Goal: Transaction & Acquisition: Purchase product/service

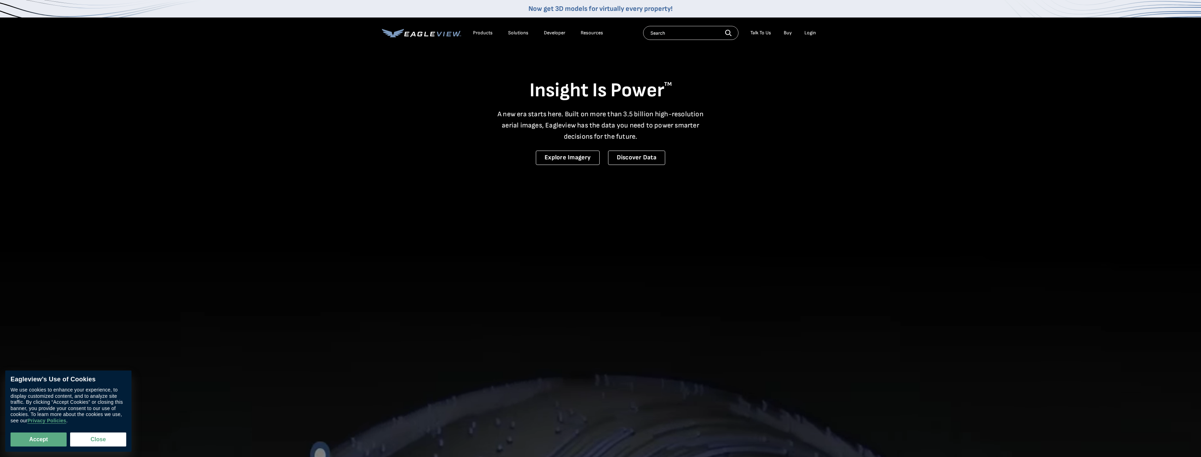
click at [809, 34] on div "Login" at bounding box center [810, 33] width 12 height 6
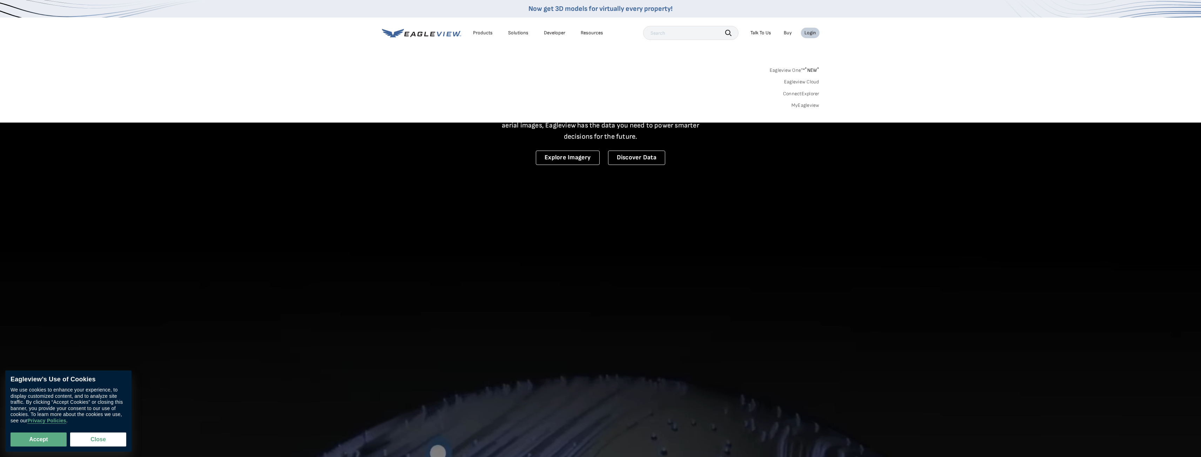
click at [807, 105] on link "MyEagleview" at bounding box center [805, 105] width 28 height 6
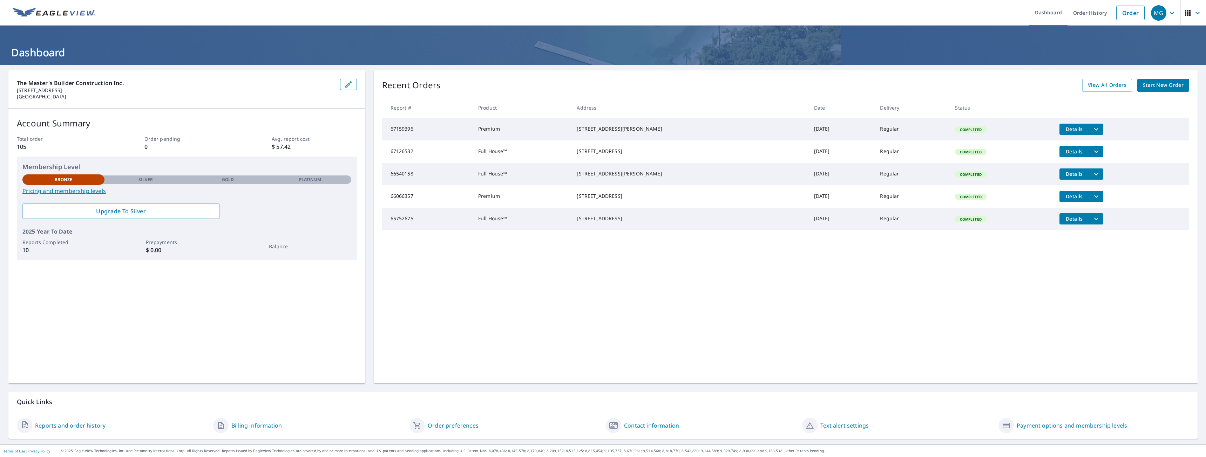
click at [1159, 87] on span "Start New Order" at bounding box center [1163, 85] width 41 height 9
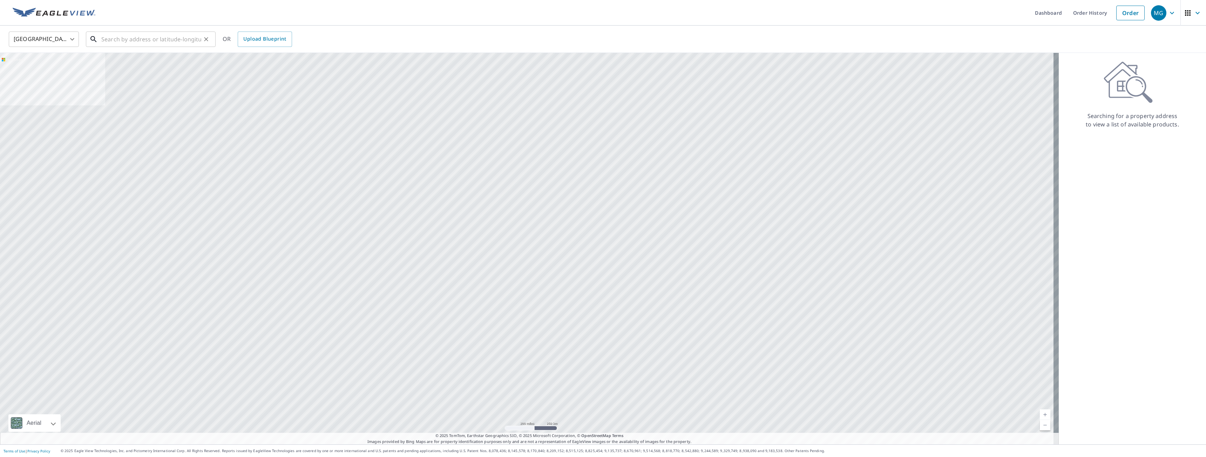
click at [122, 42] on input "text" at bounding box center [151, 39] width 100 height 20
click at [132, 67] on p "[GEOGRAPHIC_DATA], WY 82009" at bounding box center [155, 67] width 110 height 7
type input "[STREET_ADDRESS][PERSON_NAME]"
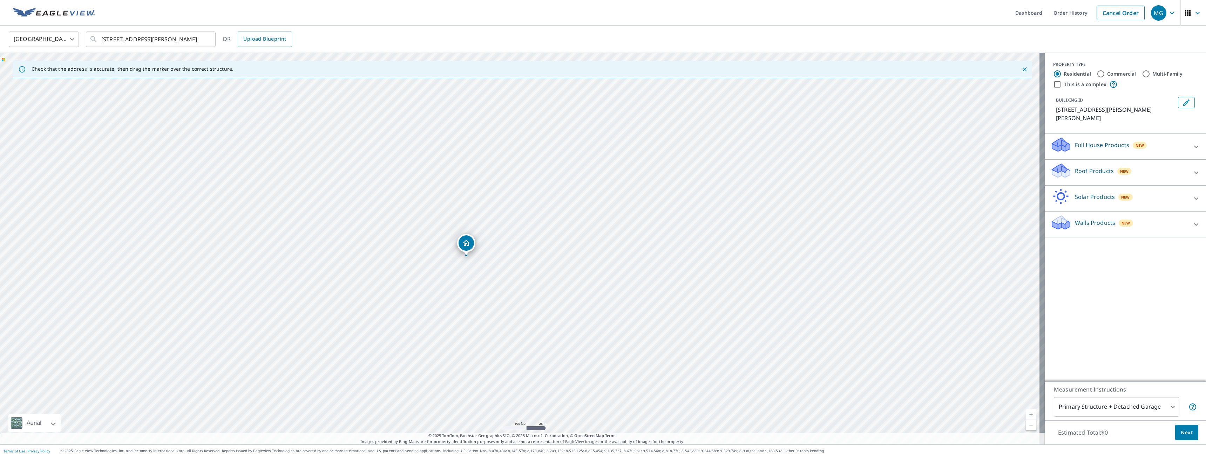
click at [1171, 165] on div "Roof Products New" at bounding box center [1118, 173] width 137 height 20
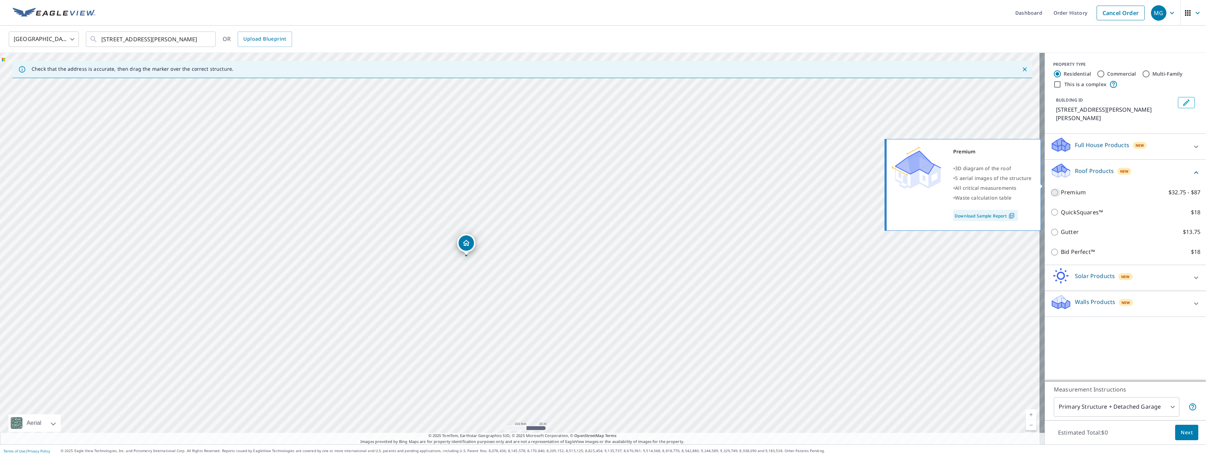
click at [1051, 189] on input "Premium $32.75 - $87" at bounding box center [1055, 193] width 11 height 8
checkbox input "true"
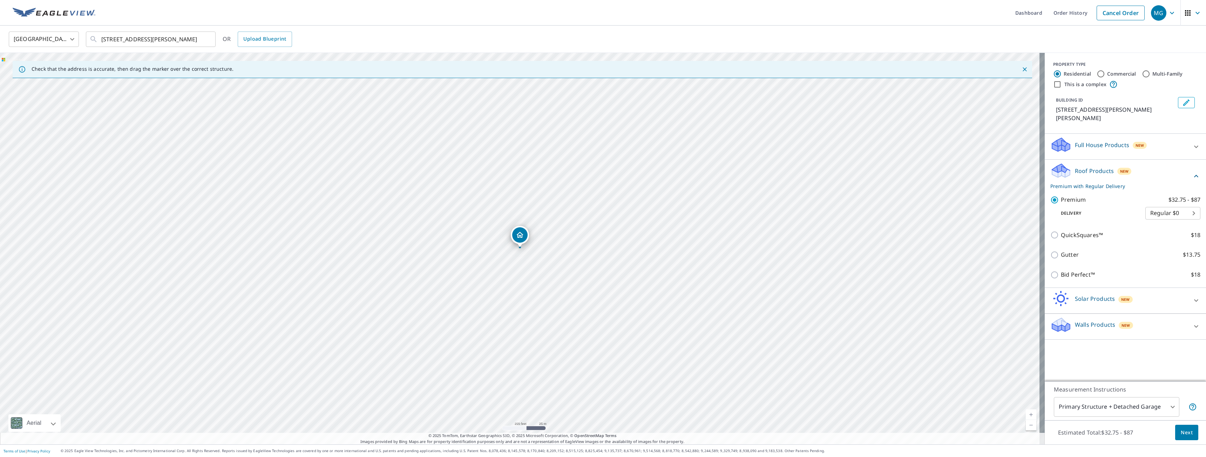
click at [1181, 433] on span "Next" at bounding box center [1187, 433] width 12 height 9
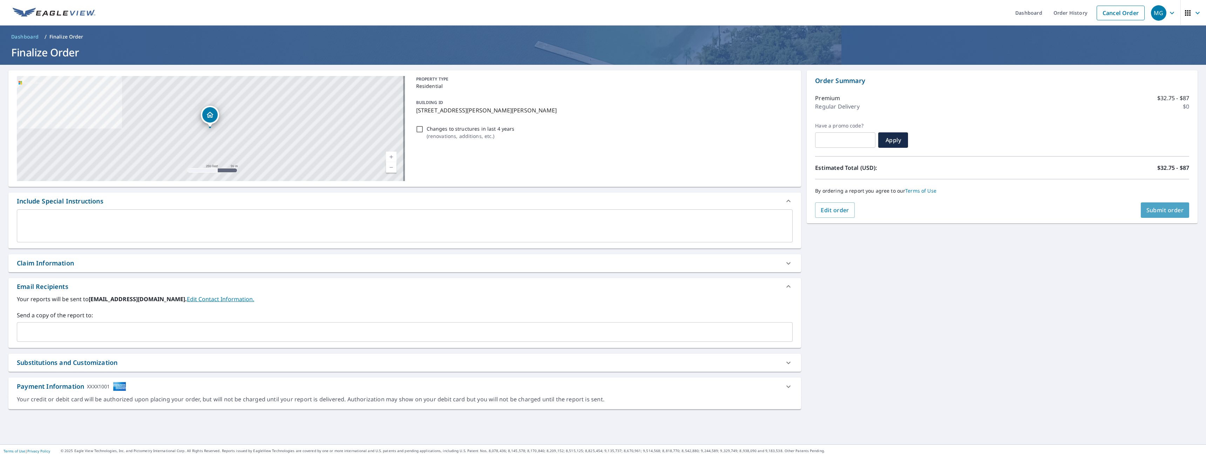
click at [1158, 213] on span "Submit order" at bounding box center [1165, 210] width 38 height 8
